Goal: Information Seeking & Learning: Compare options

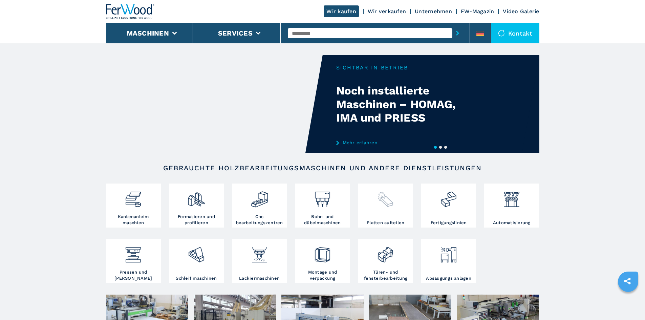
click at [380, 198] on img at bounding box center [385, 196] width 18 height 23
click at [382, 226] on h3 "Platten aufteilen" at bounding box center [386, 223] width 38 height 6
click at [383, 206] on img at bounding box center [385, 196] width 18 height 23
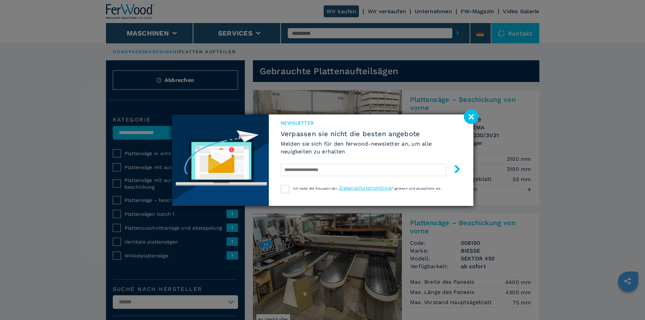
click at [476, 114] on image at bounding box center [471, 116] width 15 height 15
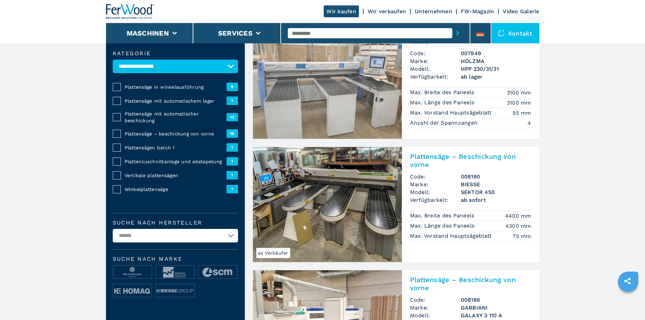
scroll to position [68, 0]
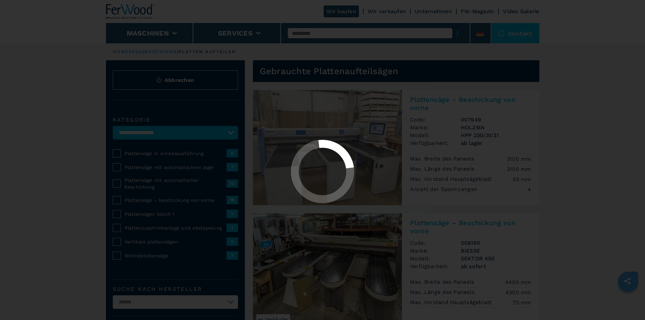
select select "**********"
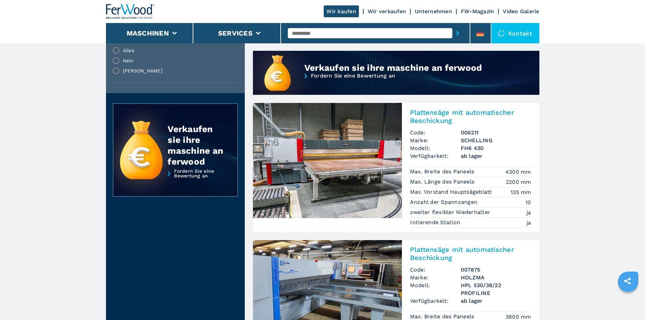
scroll to position [575, 0]
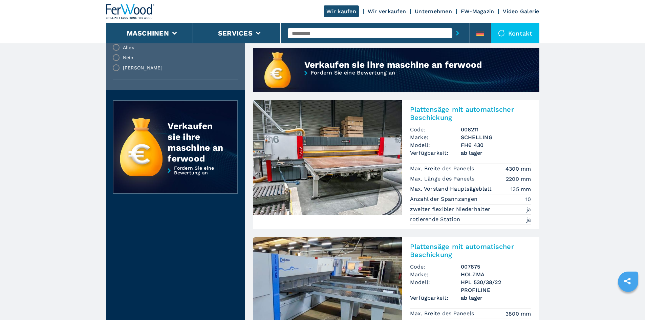
drag, startPoint x: 421, startPoint y: 148, endPoint x: 434, endPoint y: 120, distance: 30.6
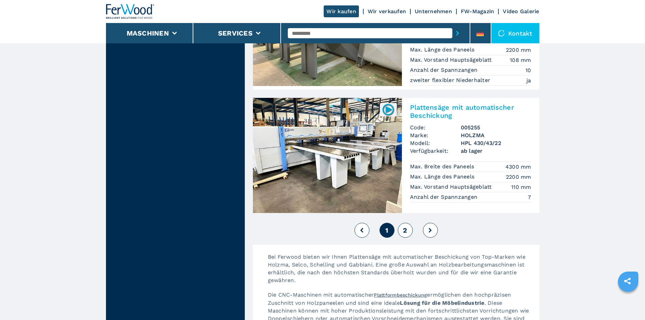
scroll to position [1625, 0]
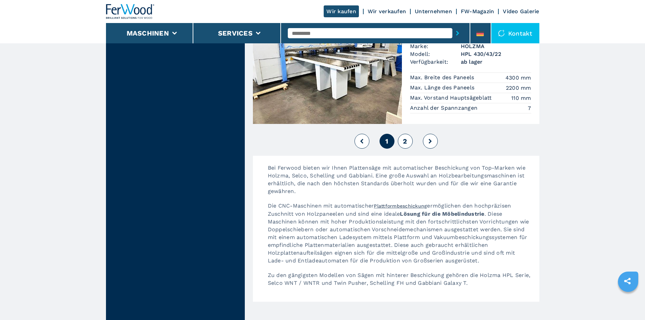
click at [401, 134] on button "2" at bounding box center [405, 141] width 15 height 15
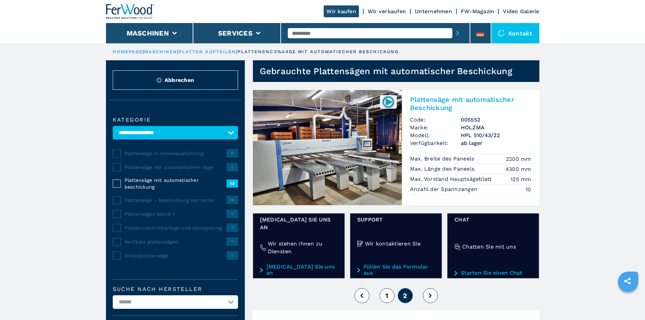
click at [428, 100] on h2 "Plattensäge mit automatischer Beschickung" at bounding box center [470, 103] width 121 height 16
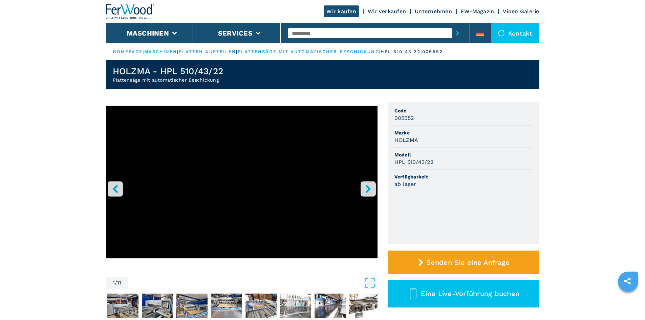
click at [368, 186] on icon "right-button" at bounding box center [368, 188] width 8 height 8
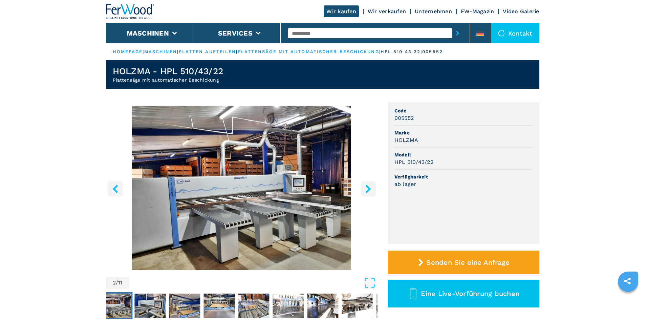
click at [368, 186] on icon "right-button" at bounding box center [368, 188] width 8 height 8
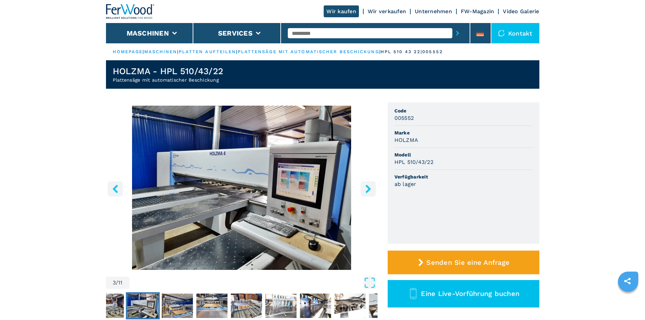
click at [368, 186] on icon "right-button" at bounding box center [368, 188] width 8 height 8
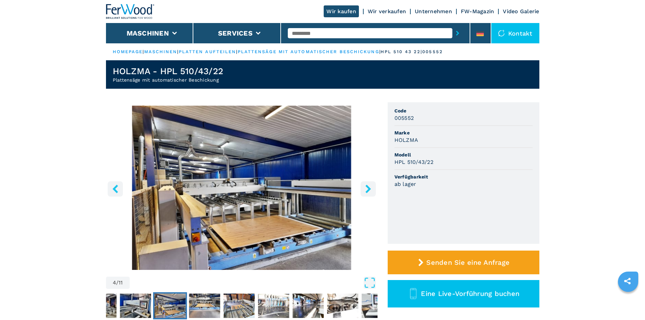
click at [368, 186] on icon "right-button" at bounding box center [368, 188] width 8 height 8
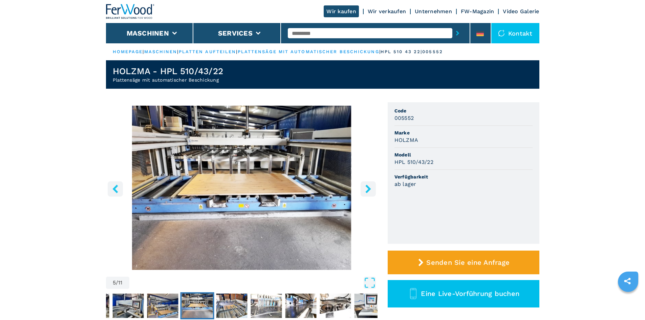
click at [368, 186] on icon "right-button" at bounding box center [368, 188] width 8 height 8
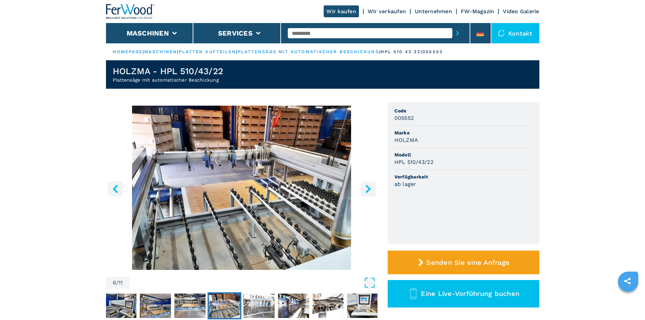
click at [368, 186] on icon "right-button" at bounding box center [368, 188] width 8 height 8
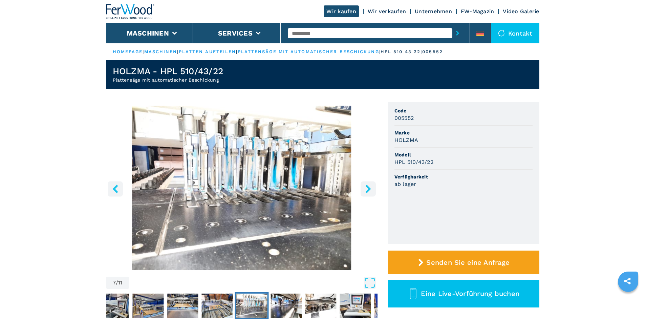
click at [368, 186] on icon "right-button" at bounding box center [368, 188] width 8 height 8
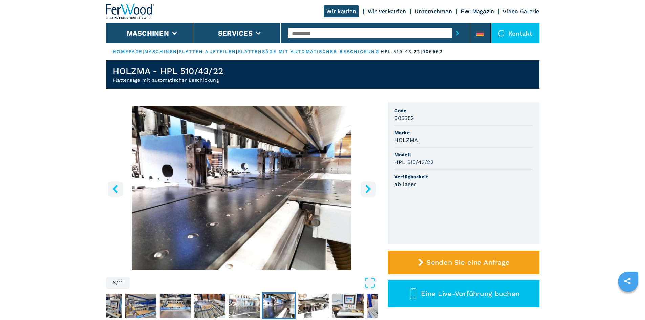
click at [368, 186] on icon "right-button" at bounding box center [368, 188] width 8 height 8
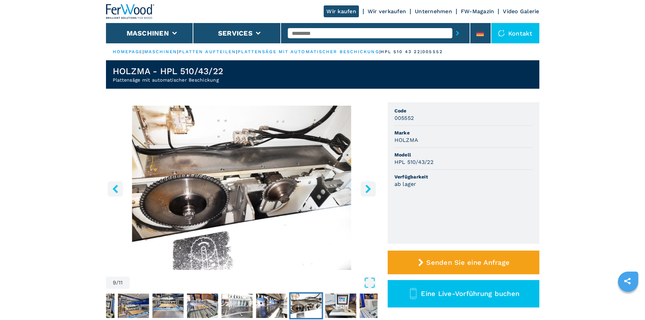
click at [368, 186] on icon "right-button" at bounding box center [368, 188] width 8 height 8
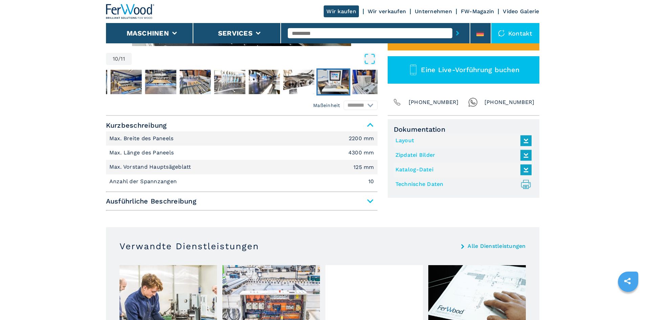
scroll to position [237, 0]
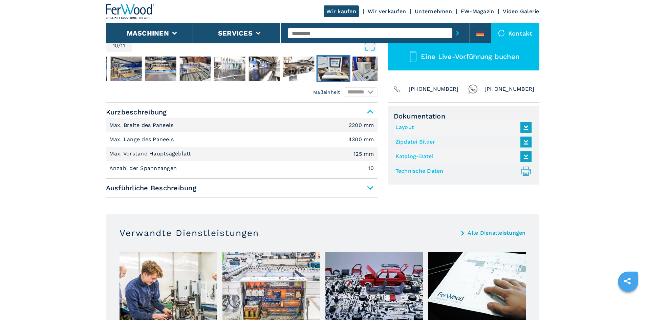
click at [374, 186] on span "Ausführliche Beschreibung" at bounding box center [241, 188] width 271 height 12
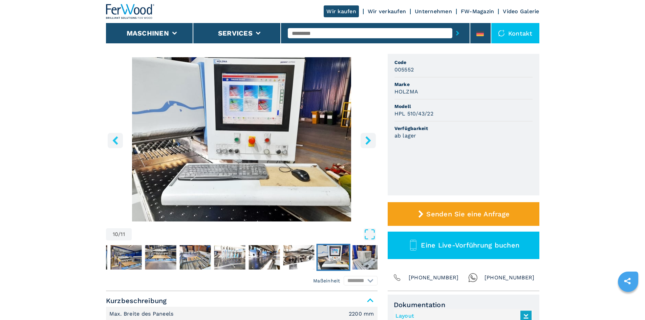
scroll to position [0, 0]
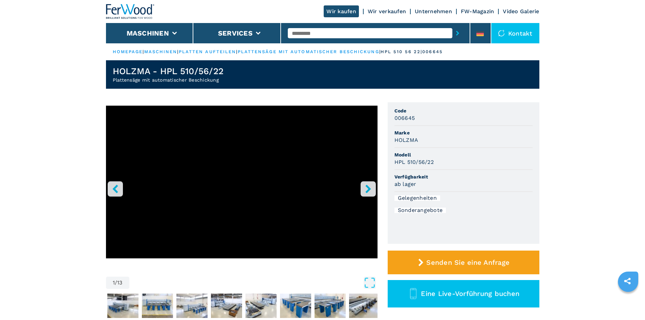
click at [372, 193] on button "right-button" at bounding box center [367, 188] width 15 height 15
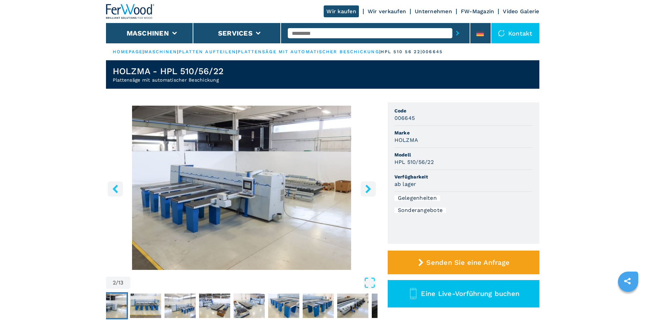
click at [372, 193] on button "right-button" at bounding box center [367, 188] width 15 height 15
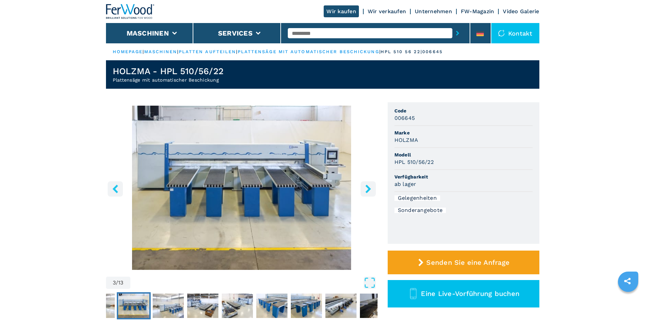
click at [370, 191] on icon "right-button" at bounding box center [368, 188] width 8 height 8
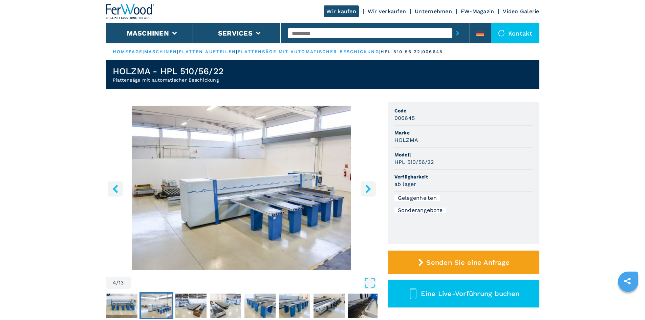
click at [370, 191] on icon "right-button" at bounding box center [368, 188] width 8 height 8
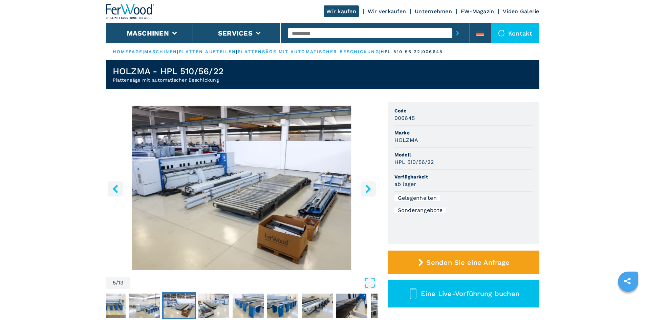
click at [370, 191] on icon "right-button" at bounding box center [368, 188] width 8 height 8
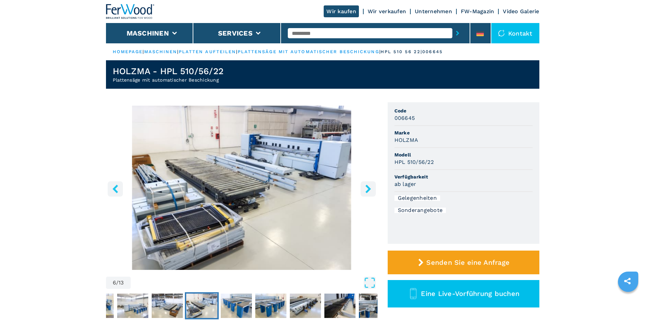
click at [370, 191] on icon "right-button" at bounding box center [368, 188] width 8 height 8
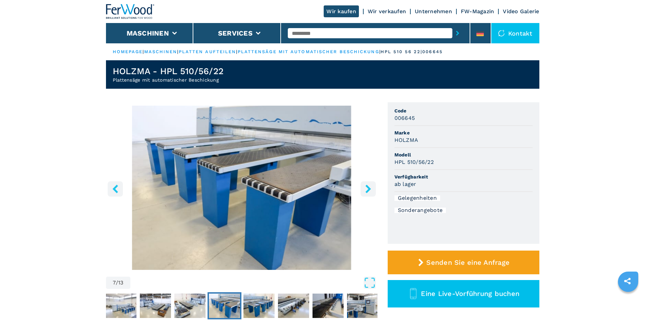
click at [370, 191] on icon "right-button" at bounding box center [368, 188] width 8 height 8
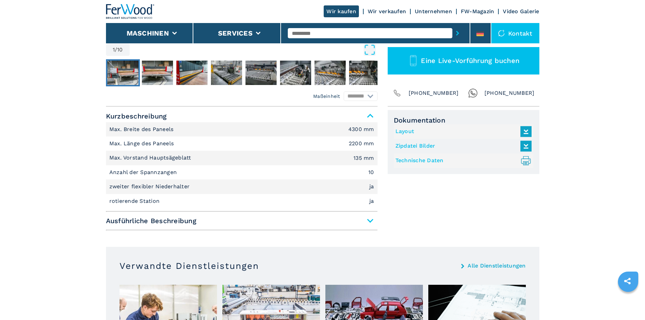
scroll to position [237, 0]
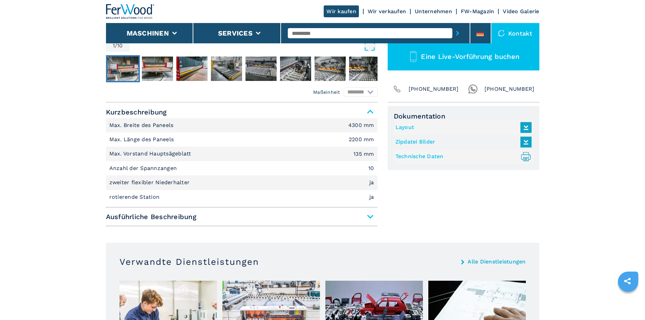
click at [368, 219] on span "Ausführliche Beschreibung" at bounding box center [241, 217] width 271 height 12
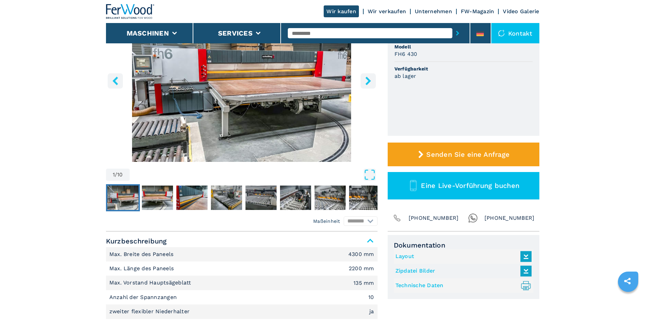
scroll to position [102, 0]
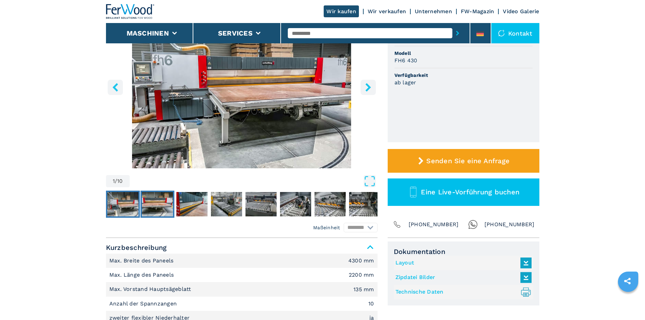
click at [157, 197] on img "Go to Slide 2" at bounding box center [157, 204] width 31 height 24
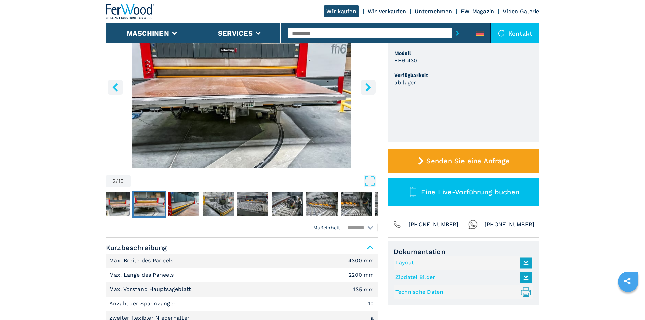
click at [220, 109] on img "Go to Slide 2" at bounding box center [241, 86] width 271 height 164
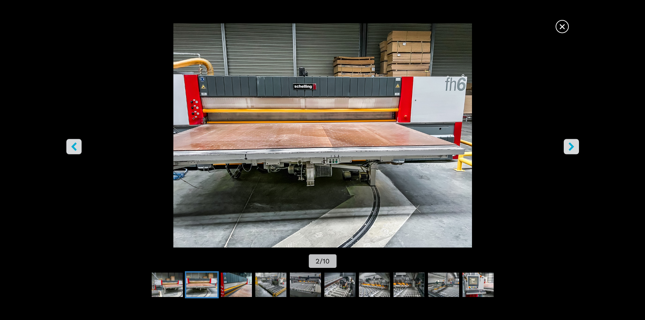
click at [576, 151] on button "right-button" at bounding box center [571, 146] width 15 height 15
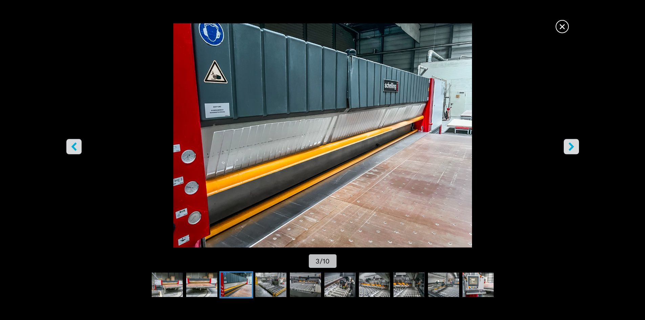
click at [576, 151] on button "right-button" at bounding box center [571, 146] width 15 height 15
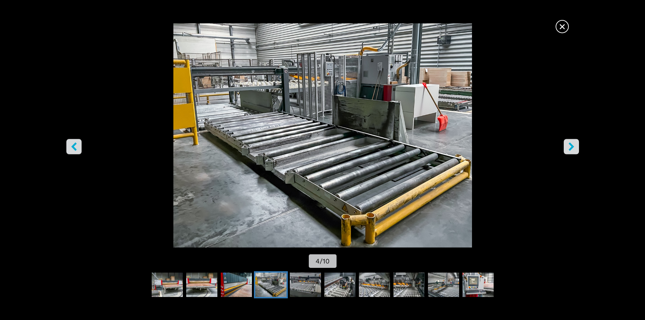
click at [576, 151] on button "right-button" at bounding box center [571, 146] width 15 height 15
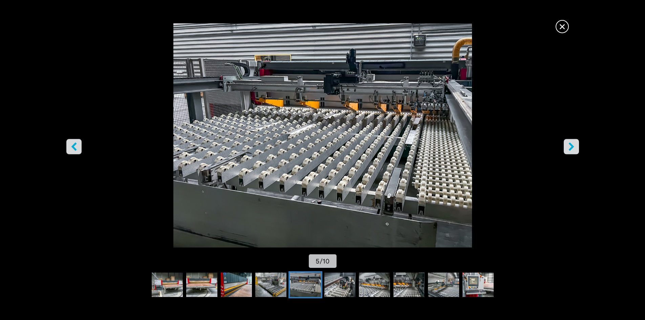
click at [576, 151] on button "right-button" at bounding box center [571, 146] width 15 height 15
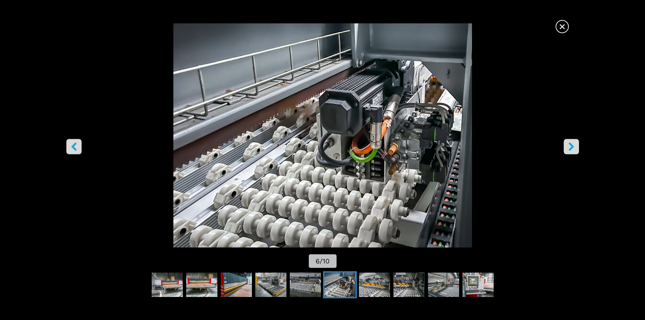
click at [576, 151] on button "right-button" at bounding box center [571, 146] width 15 height 15
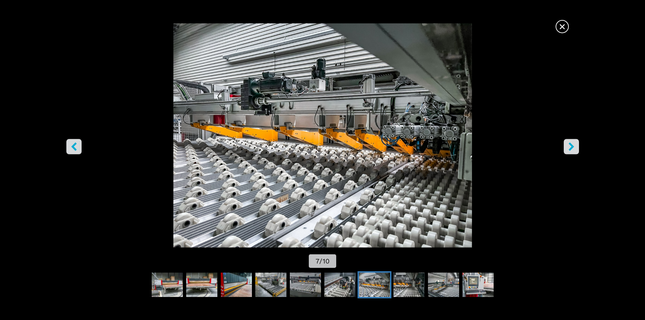
click at [576, 151] on button "right-button" at bounding box center [571, 146] width 15 height 15
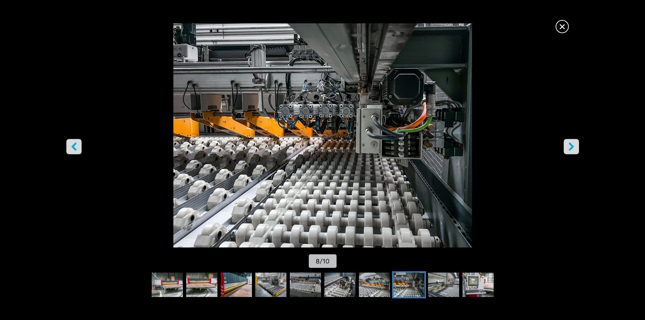
click at [576, 151] on button "right-button" at bounding box center [571, 146] width 15 height 15
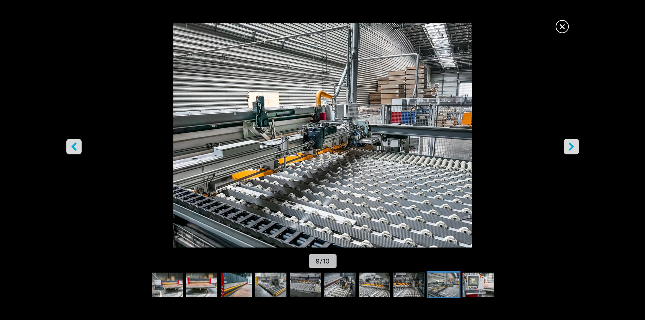
click at [576, 151] on button "right-button" at bounding box center [571, 146] width 15 height 15
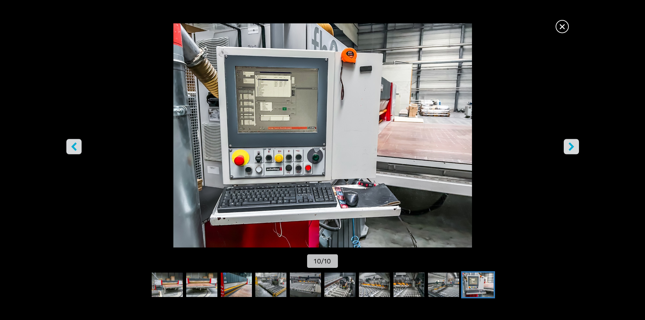
click at [564, 19] on span "×" at bounding box center [562, 25] width 12 height 12
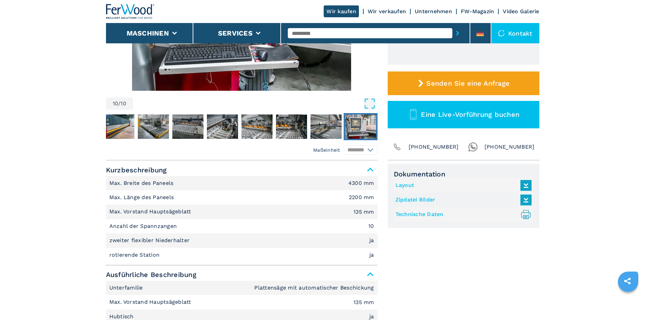
scroll to position [163, 0]
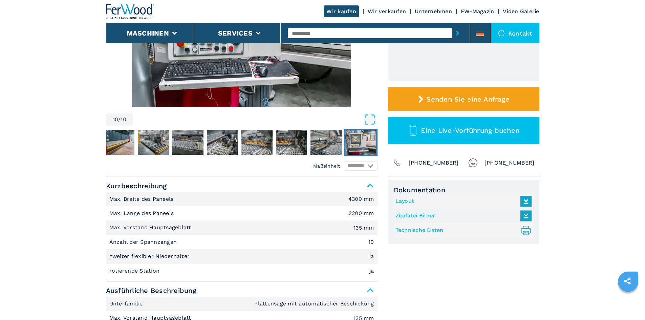
click at [524, 231] on icon ".prefix__st0{stroke-linecap:round;stroke-linejoin:round}.prefix__st0,.prefix__s…" at bounding box center [525, 230] width 11 height 11
